Goal: Task Accomplishment & Management: Complete application form

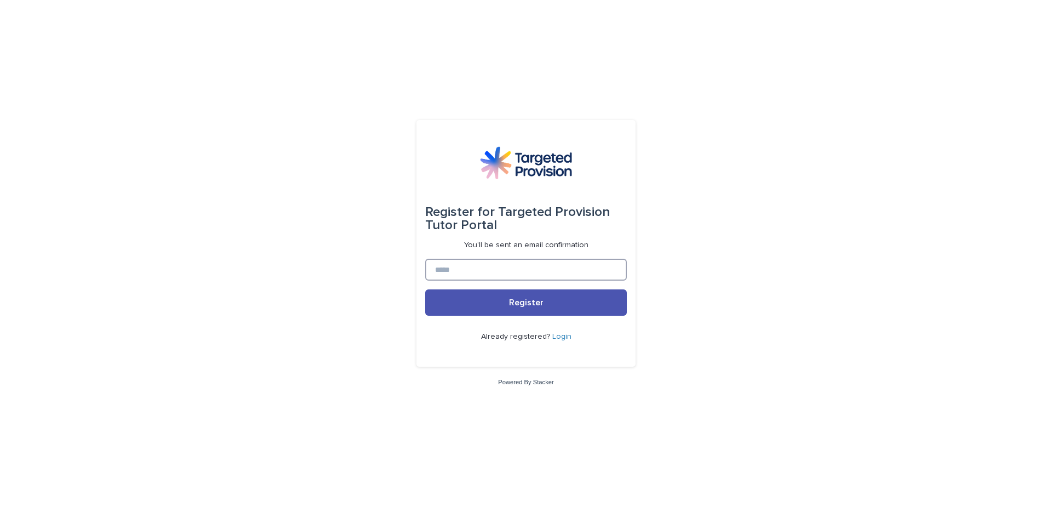
click at [506, 271] on input at bounding box center [526, 270] width 202 height 22
click at [560, 335] on link "Login" at bounding box center [561, 337] width 19 height 8
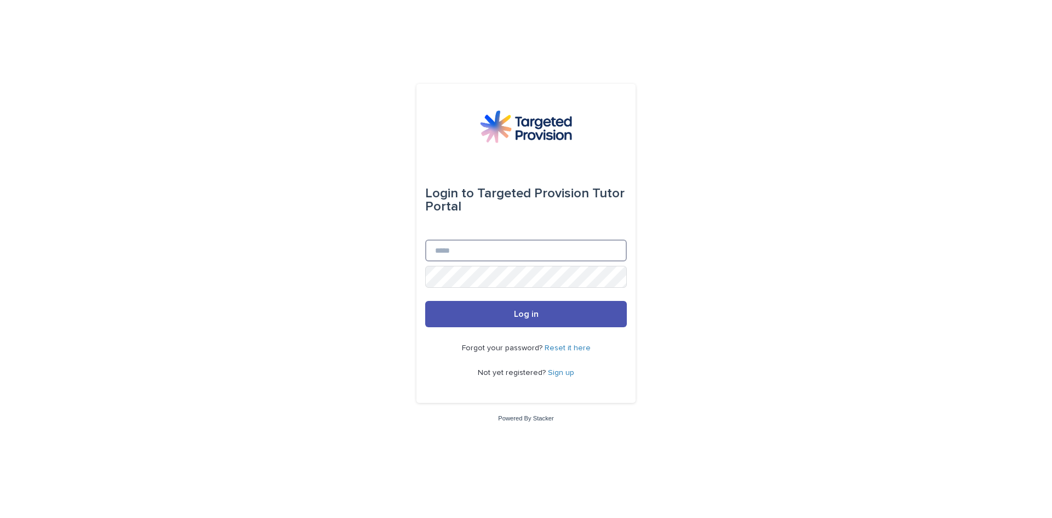
type input "**********"
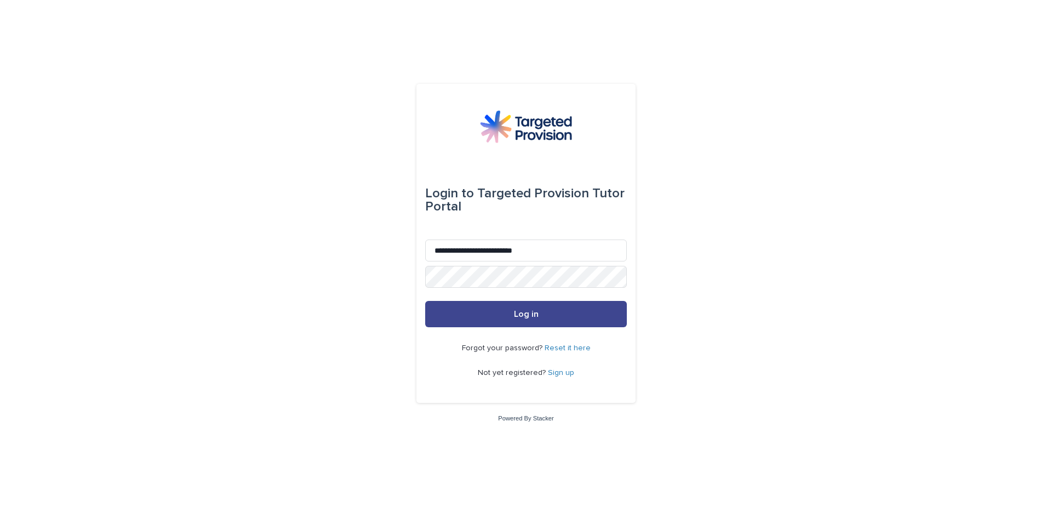
click at [524, 313] on span "Log in" at bounding box center [526, 314] width 25 height 9
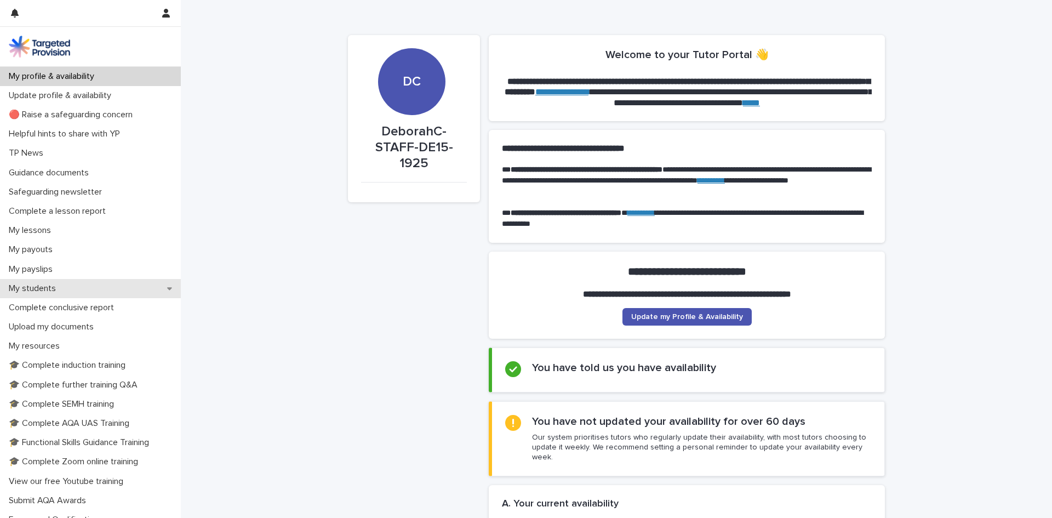
click at [43, 289] on p "My students" at bounding box center [34, 288] width 60 height 10
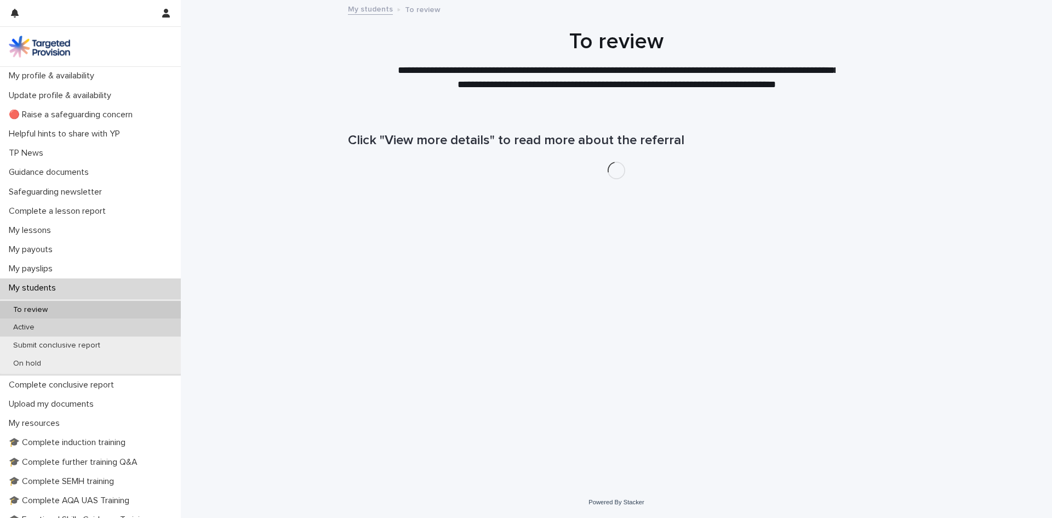
click at [53, 328] on div "Active" at bounding box center [90, 327] width 181 height 18
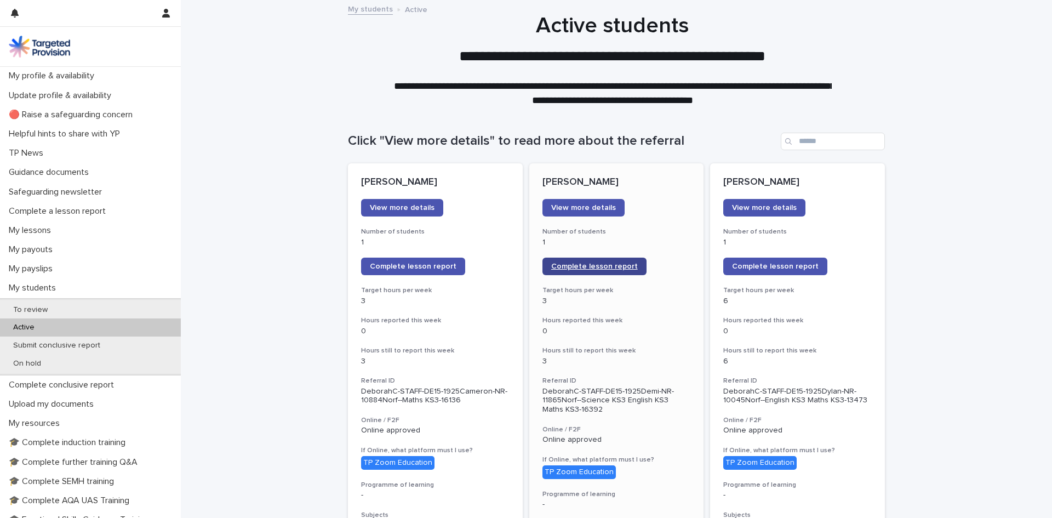
click at [593, 265] on span "Complete lesson report" at bounding box center [594, 267] width 87 height 8
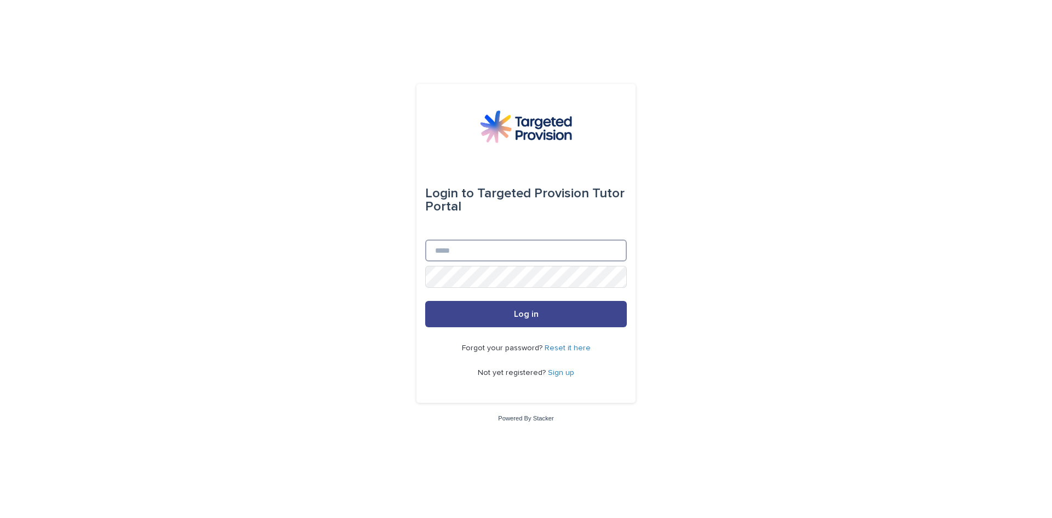
type input "**********"
click at [532, 315] on span "Log in" at bounding box center [526, 314] width 25 height 9
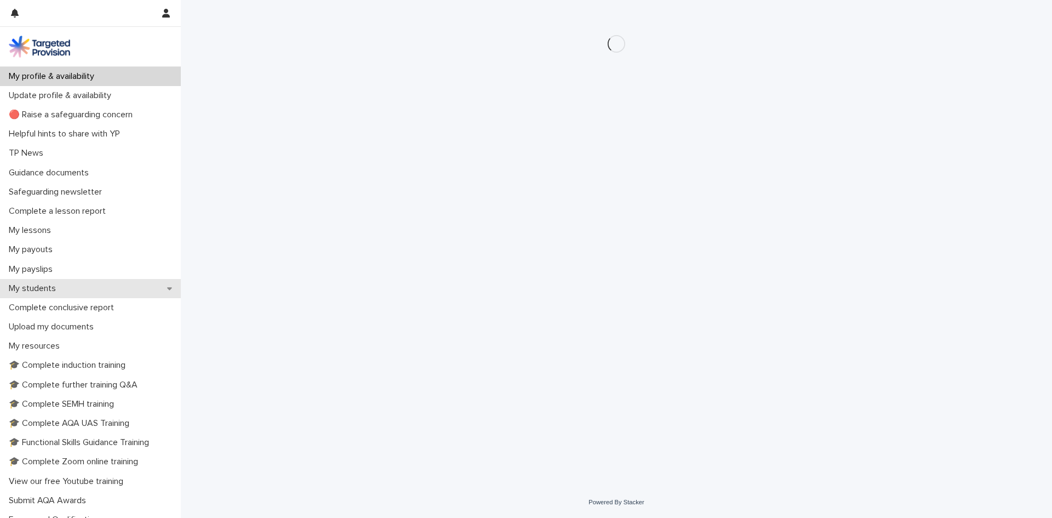
click at [43, 287] on p "My students" at bounding box center [34, 288] width 60 height 10
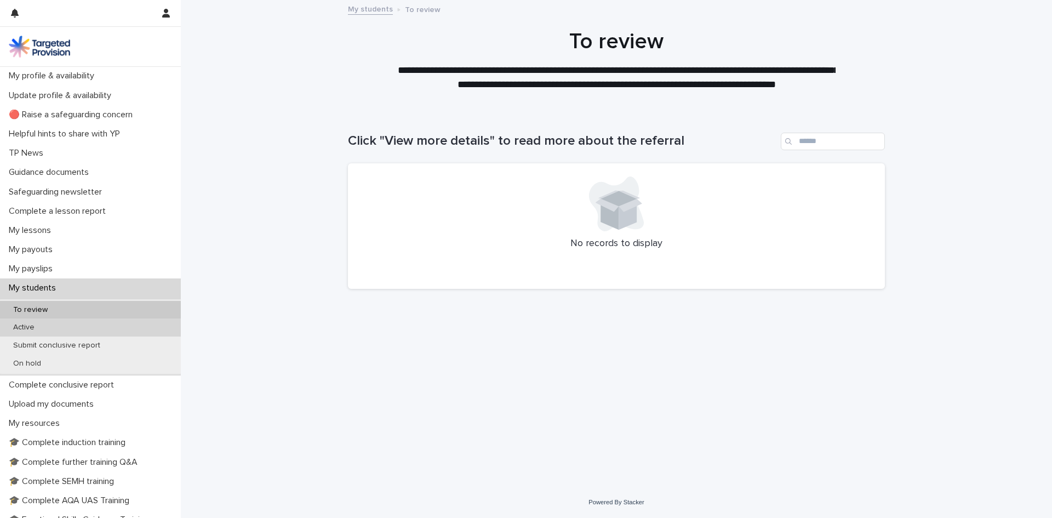
click at [22, 326] on p "Active" at bounding box center [23, 327] width 39 height 9
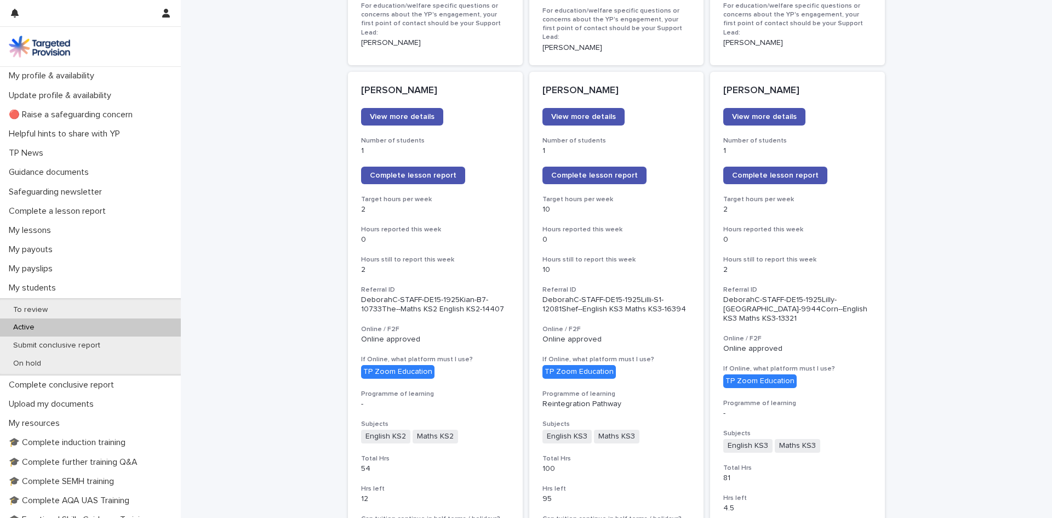
scroll to position [863, 0]
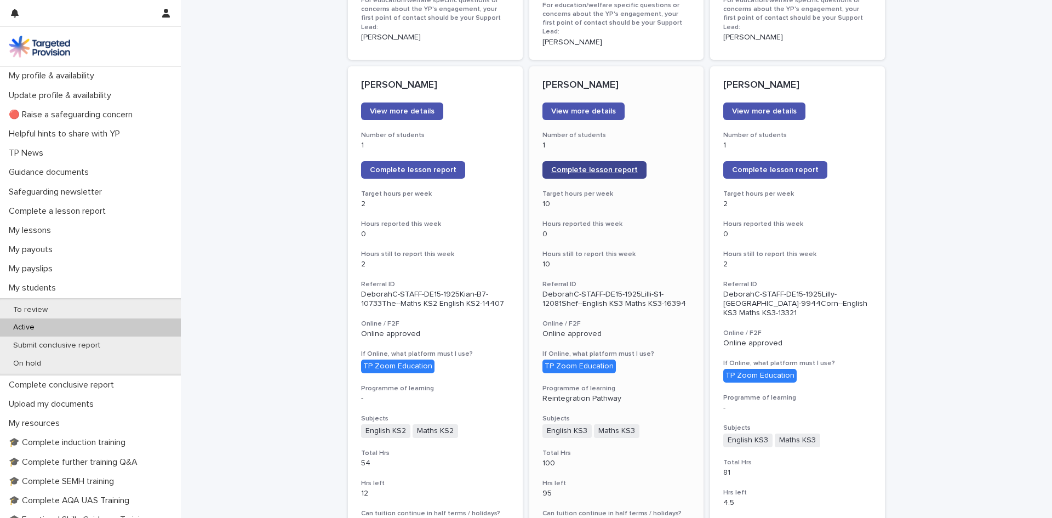
click at [559, 166] on span "Complete lesson report" at bounding box center [594, 170] width 87 height 8
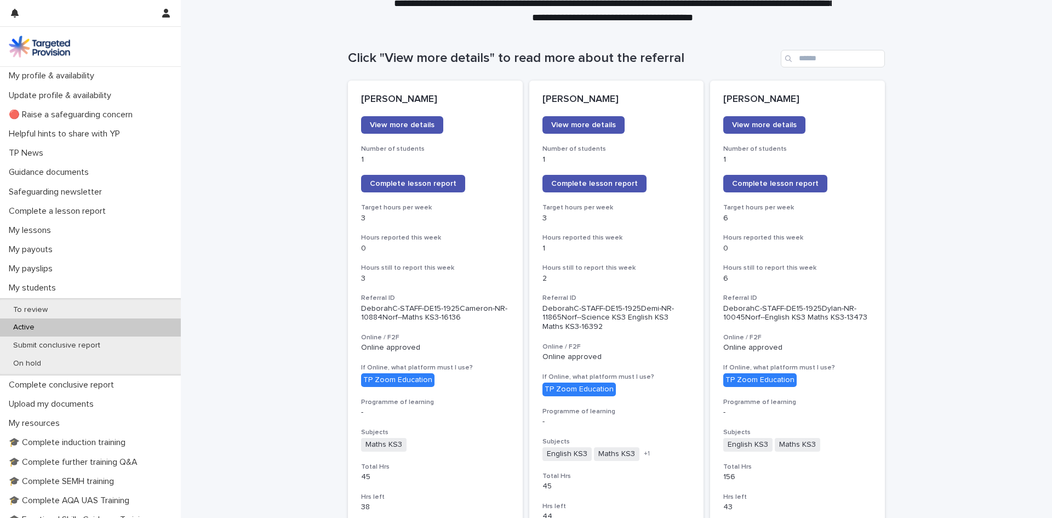
scroll to position [80, 0]
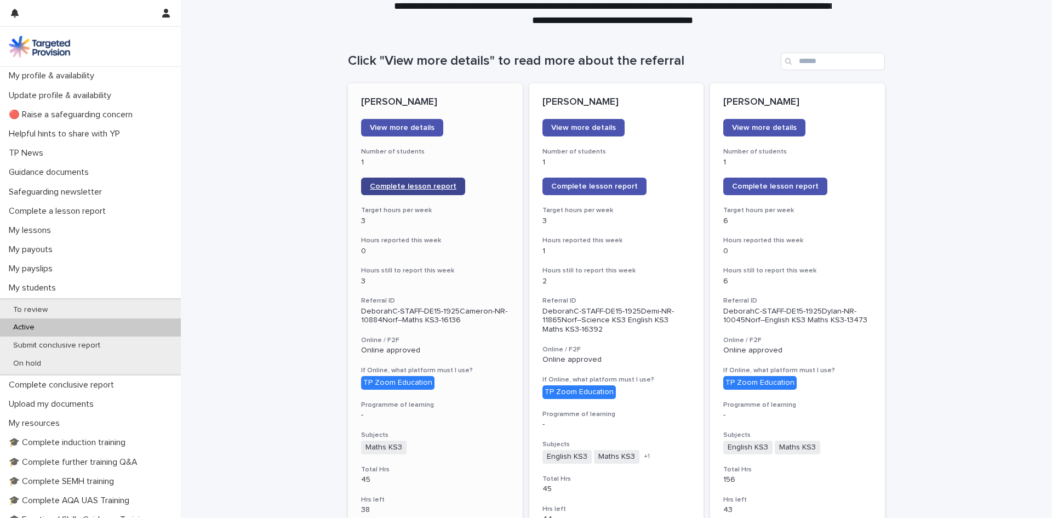
click at [424, 186] on span "Complete lesson report" at bounding box center [413, 187] width 87 height 8
